Goal: Information Seeking & Learning: Learn about a topic

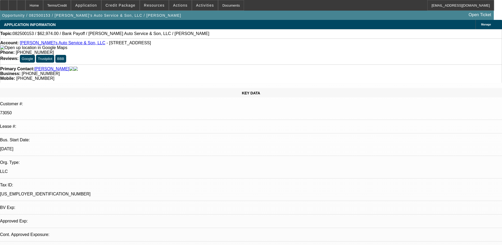
select select "0"
select select "2"
select select "0.1"
select select "1"
select select "2"
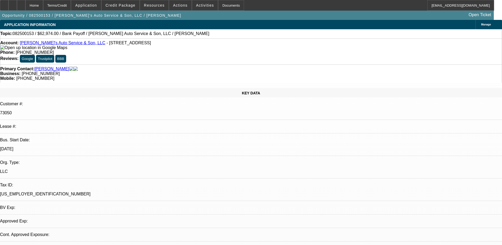
select select "4"
select select "0"
select select "0.1"
select select "0"
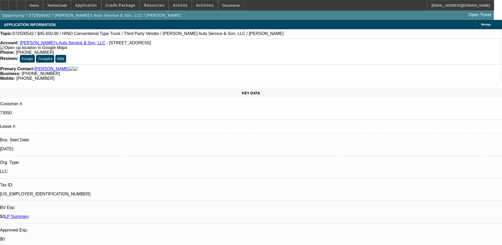
select select "0"
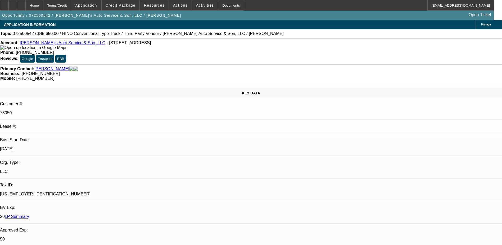
select select "0"
select select "0.1"
select select "1"
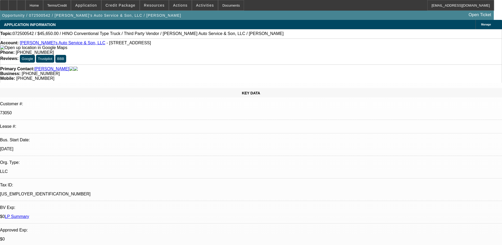
select select "4"
select select "1"
select select "6"
select select "1"
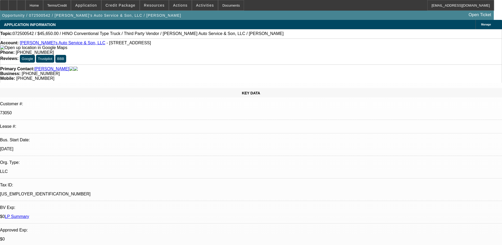
select select "1"
select select "6"
select select "1"
select select "4"
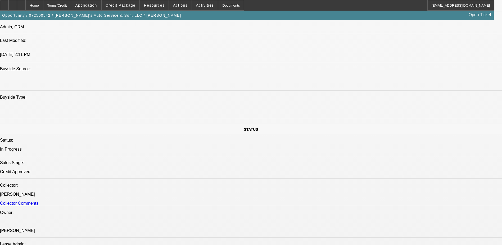
scroll to position [344, 0]
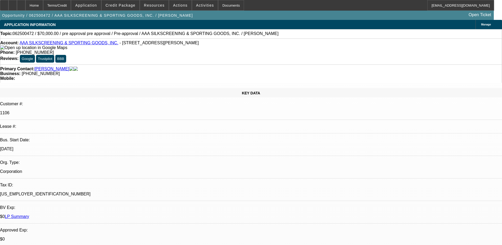
select select "0"
select select "2"
select select "0.1"
select select "1"
select select "2"
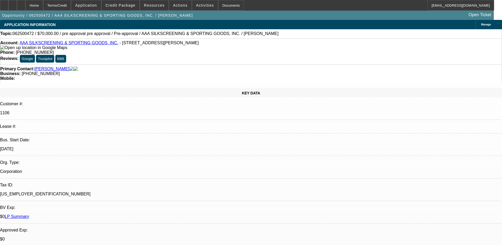
select select "4"
